Goal: Task Accomplishment & Management: Manage account settings

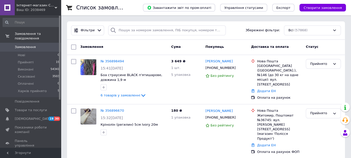
click at [47, 5] on span "Інтернет-магазин СТРАЗИ" at bounding box center [35, 5] width 38 height 5
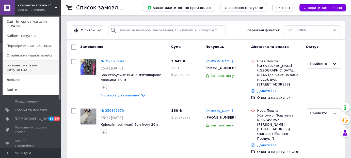
click at [49, 63] on link "Інтернет магазин CRYSTALLUX" at bounding box center [31, 67] width 56 height 14
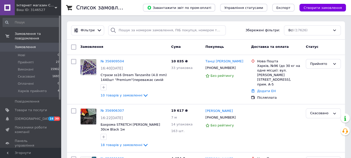
click at [57, 5] on div "Інтернет магазин CRYSTALLUX Ваш ID: 3146527" at bounding box center [38, 7] width 46 height 15
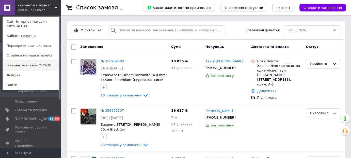
click at [45, 64] on link "Інтернет-магазин СТРАЗИ" at bounding box center [31, 65] width 56 height 10
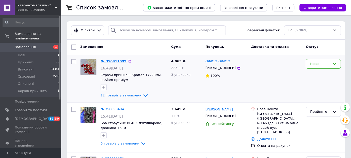
click at [114, 62] on link "№ 356911099" at bounding box center [113, 61] width 26 height 4
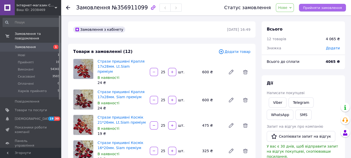
click at [305, 8] on button "Прийняти замовлення" at bounding box center [322, 8] width 47 height 8
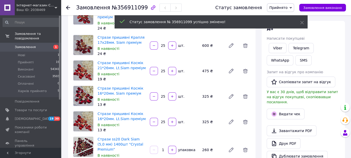
scroll to position [76, 0]
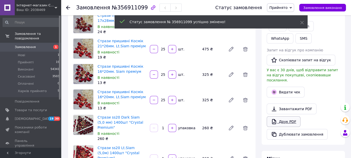
click at [287, 116] on link "Друк PDF" at bounding box center [283, 121] width 34 height 11
